Goal: Information Seeking & Learning: Learn about a topic

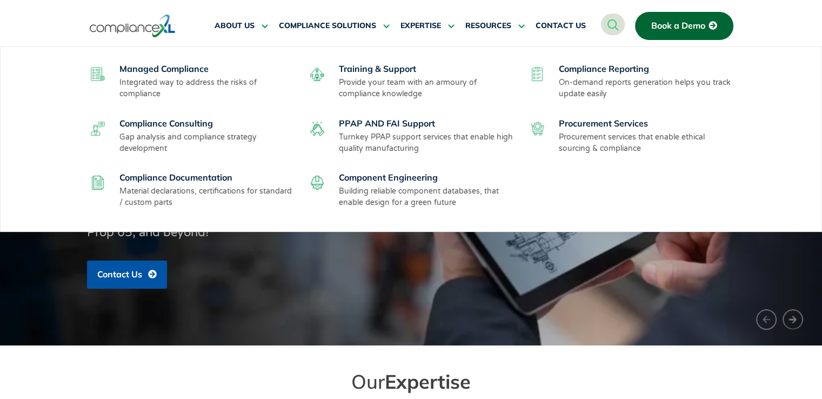
click at [171, 181] on link "Compliance Documentation" at bounding box center [176, 177] width 113 height 11
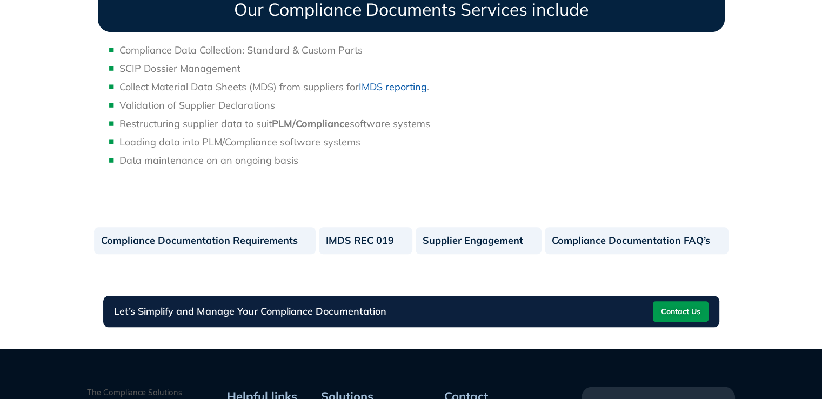
scroll to position [1043, 0]
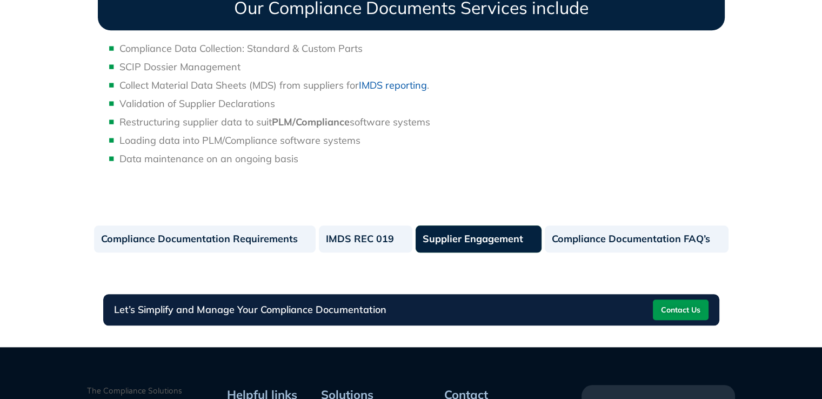
click at [450, 245] on link "Supplier Engagement" at bounding box center [479, 238] width 126 height 27
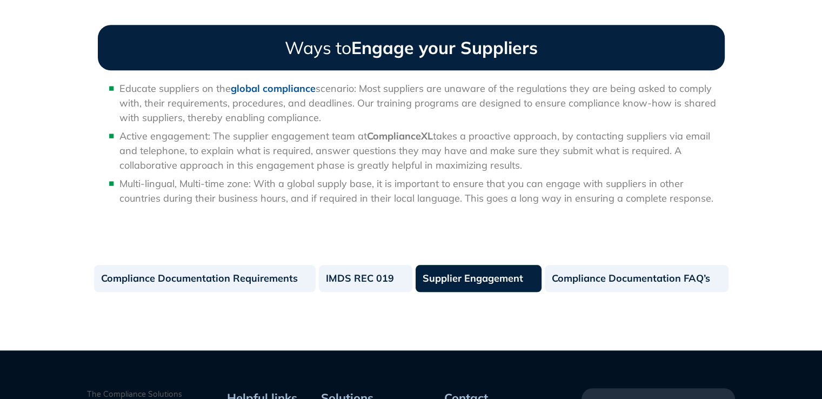
scroll to position [988, 0]
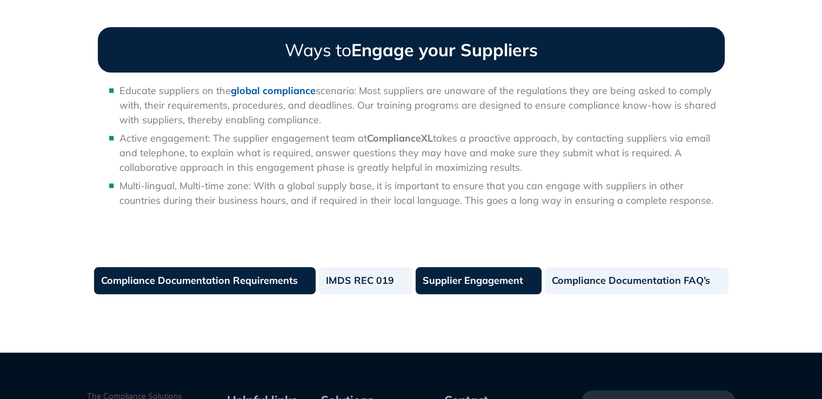
click at [231, 267] on link "Compliance Documentation Requirements" at bounding box center [205, 280] width 222 height 27
